Goal: Task Accomplishment & Management: Complete application form

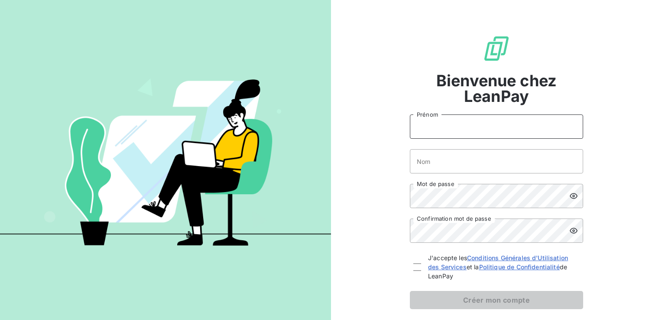
click at [513, 127] on input "Prénom" at bounding box center [496, 126] width 173 height 24
type input "Romane"
click at [486, 164] on input "Nom" at bounding box center [496, 161] width 173 height 24
type input "Bechet"
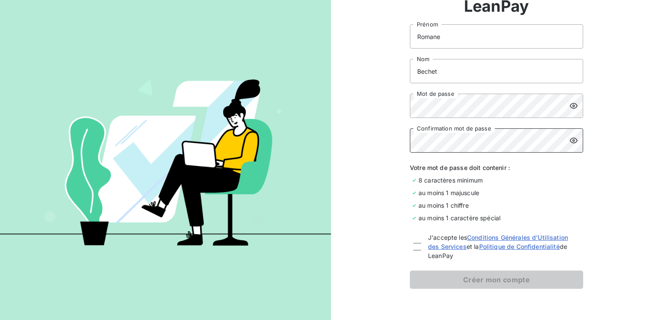
scroll to position [91, 0]
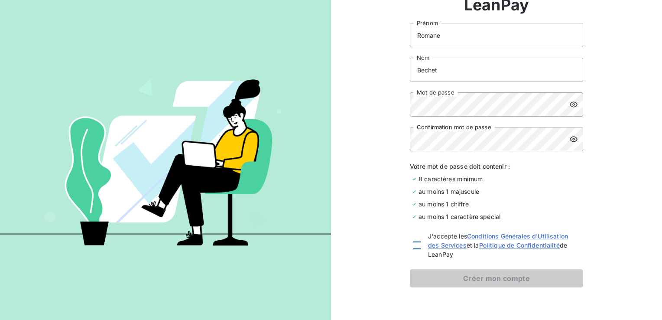
click at [415, 246] on div at bounding box center [417, 245] width 8 height 8
checkbox input "true"
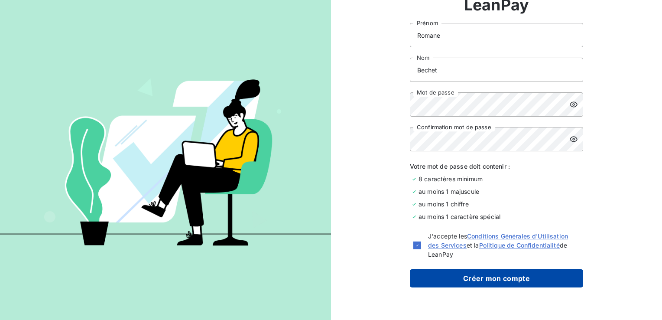
click at [460, 278] on button "Créer mon compte" at bounding box center [496, 278] width 173 height 18
